Goal: Information Seeking & Learning: Learn about a topic

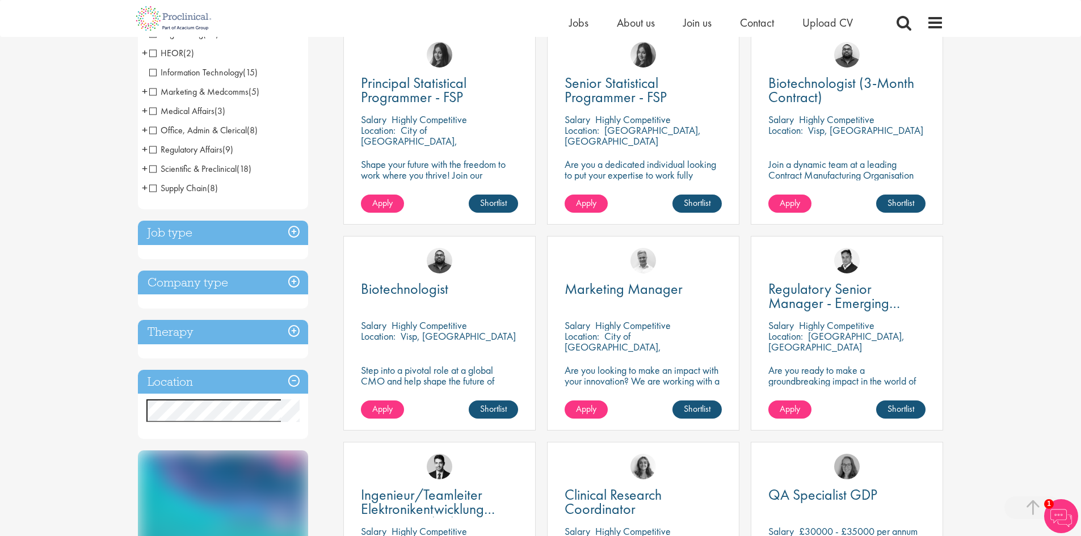
scroll to position [227, 0]
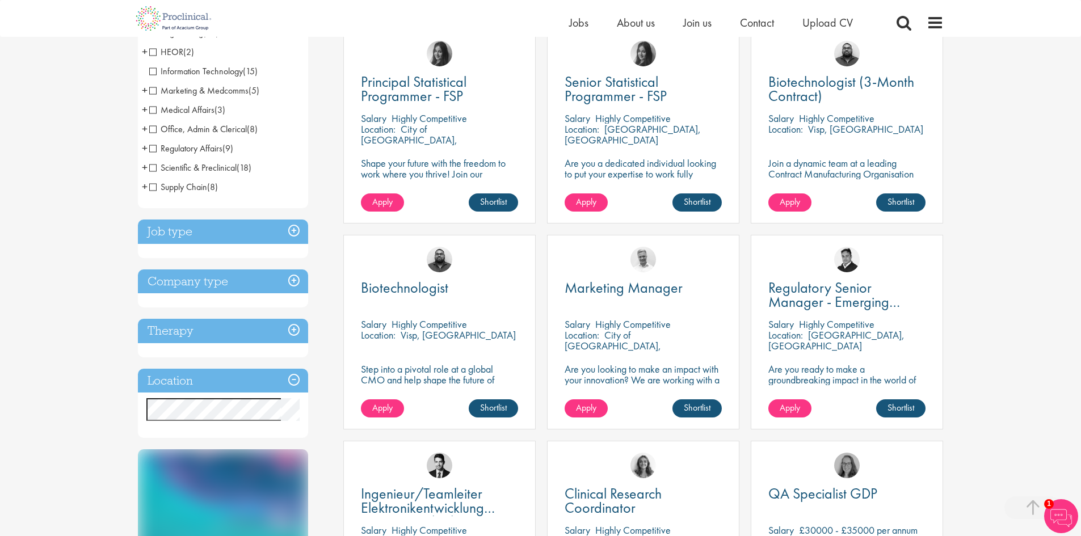
click at [293, 227] on h3 "Job type" at bounding box center [223, 232] width 170 height 24
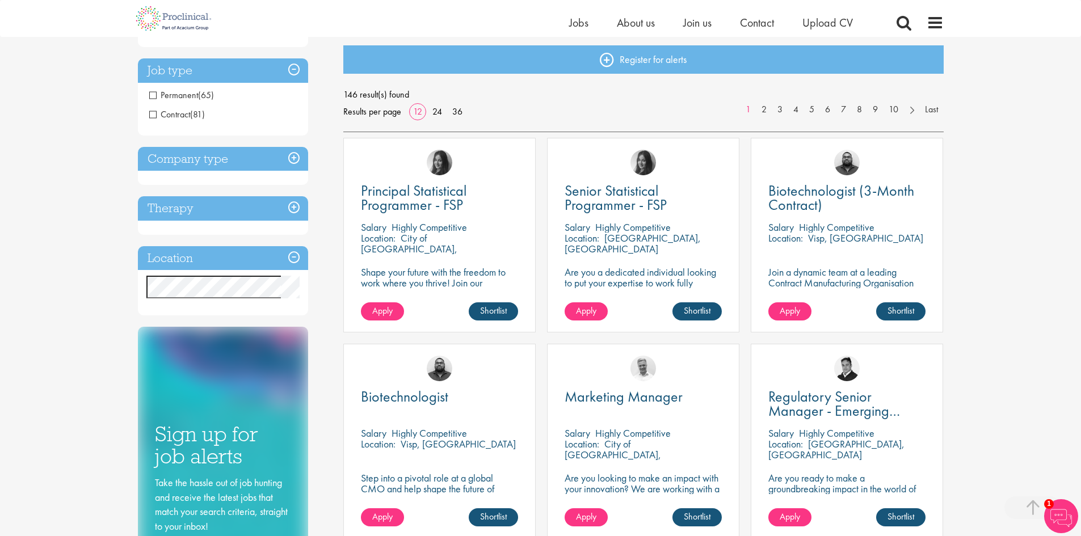
scroll to position [0, 0]
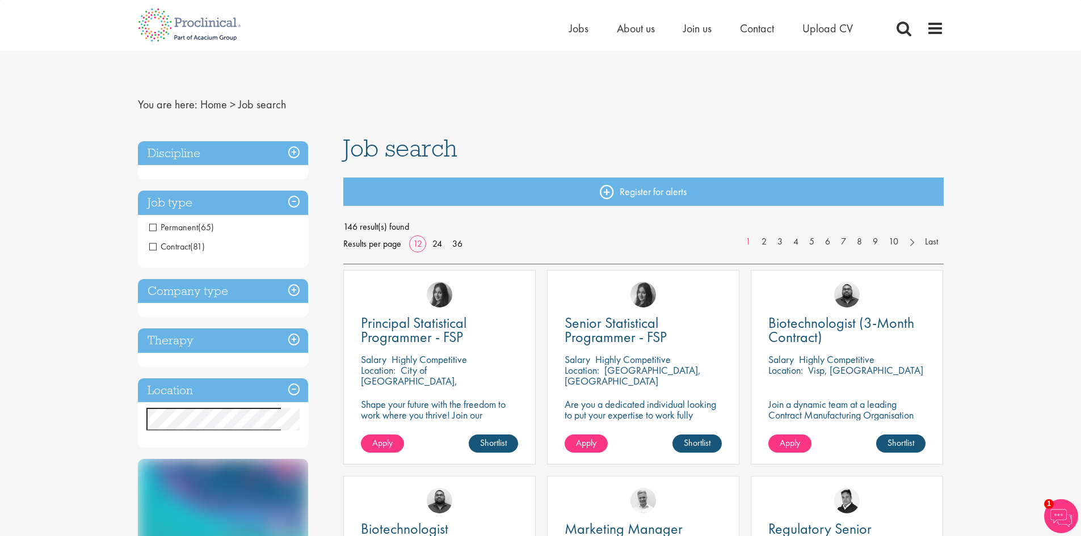
click at [153, 229] on span "Permanent" at bounding box center [173, 227] width 49 height 12
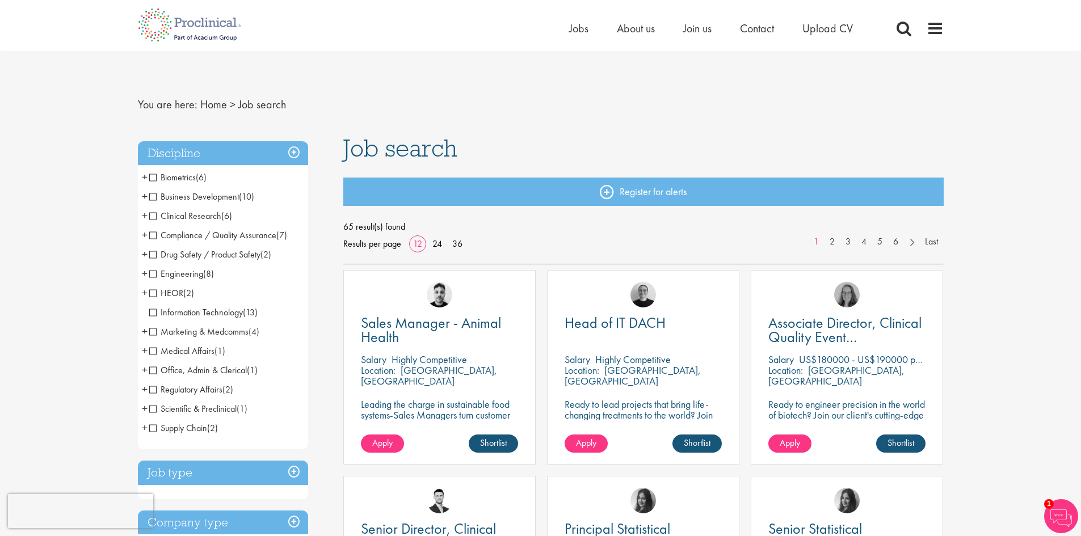
click at [154, 233] on span "Compliance / Quality Assurance" at bounding box center [212, 235] width 127 height 12
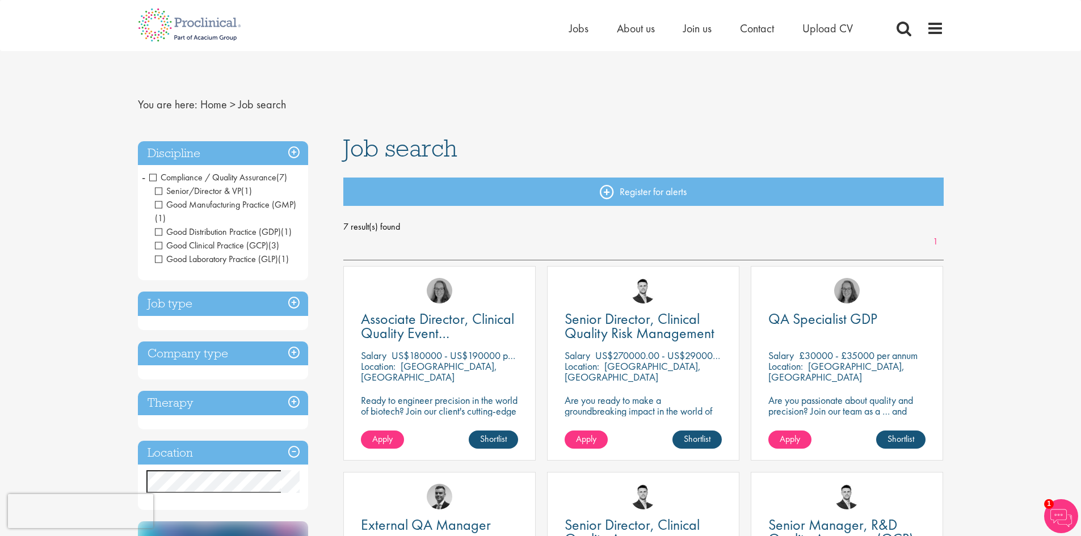
click at [295, 352] on h3 "Company type" at bounding box center [223, 354] width 170 height 24
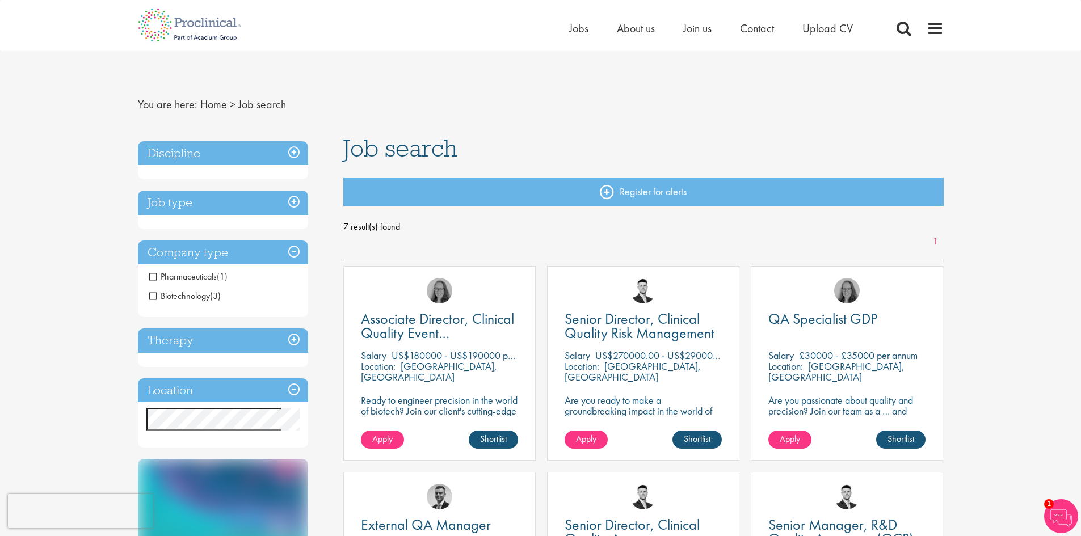
click at [154, 274] on span "Pharmaceuticals" at bounding box center [183, 277] width 68 height 12
